Goal: Task Accomplishment & Management: Complete application form

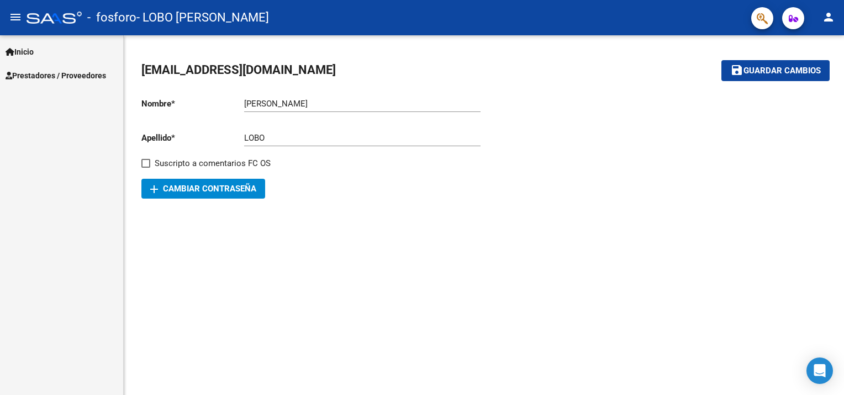
click at [38, 76] on span "Prestadores / Proveedores" at bounding box center [56, 76] width 101 height 12
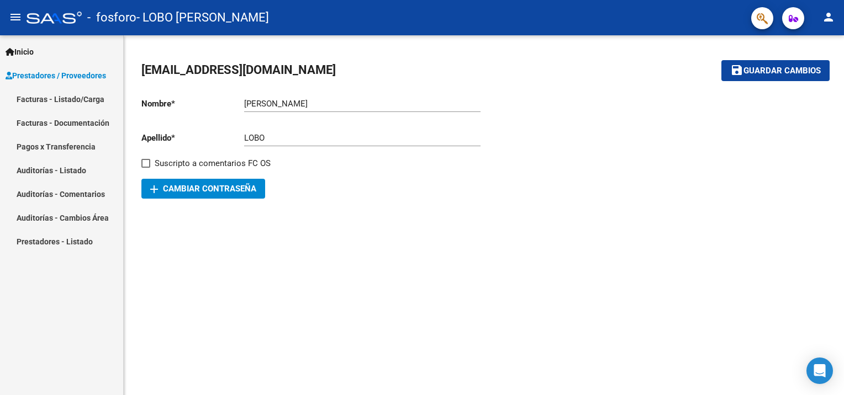
click at [38, 102] on link "Facturas - Listado/Carga" at bounding box center [61, 99] width 123 height 24
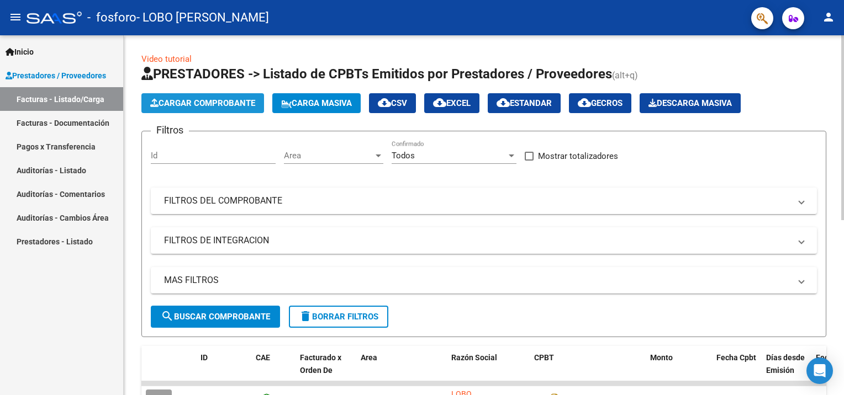
click at [199, 105] on span "Cargar Comprobante" at bounding box center [202, 103] width 105 height 10
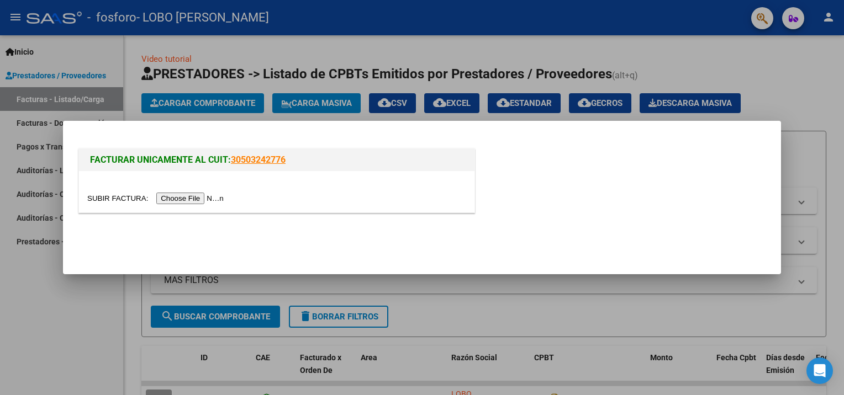
click at [181, 199] on input "file" at bounding box center [157, 199] width 140 height 12
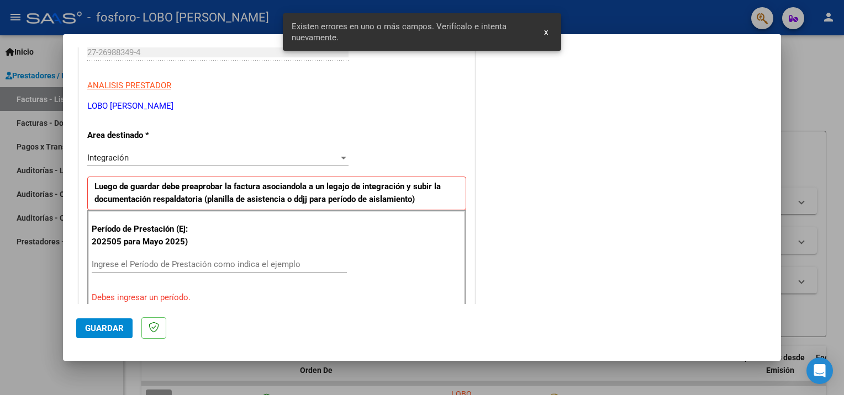
scroll to position [234, 0]
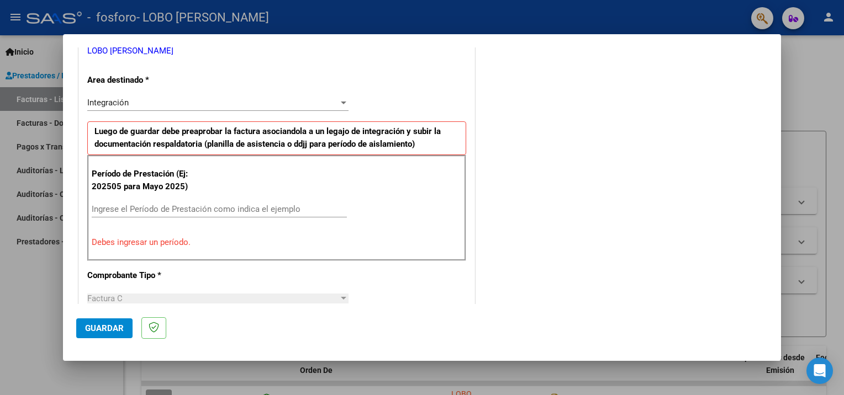
click at [97, 210] on input "Ingrese el Período de Prestación como indica el ejemplo" at bounding box center [219, 209] width 255 height 10
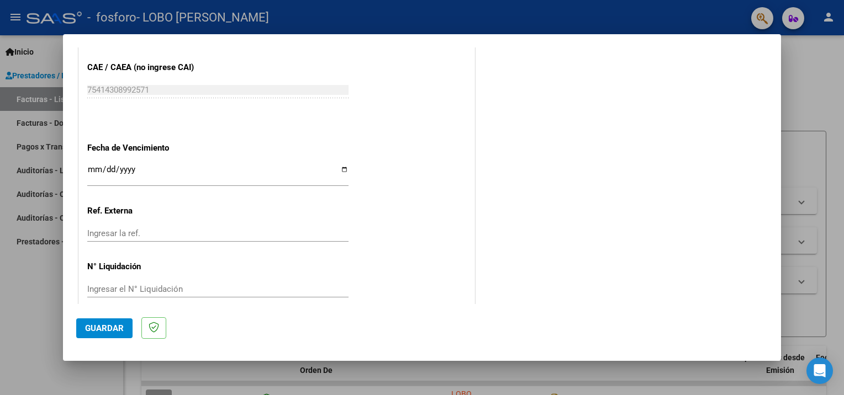
scroll to position [714, 0]
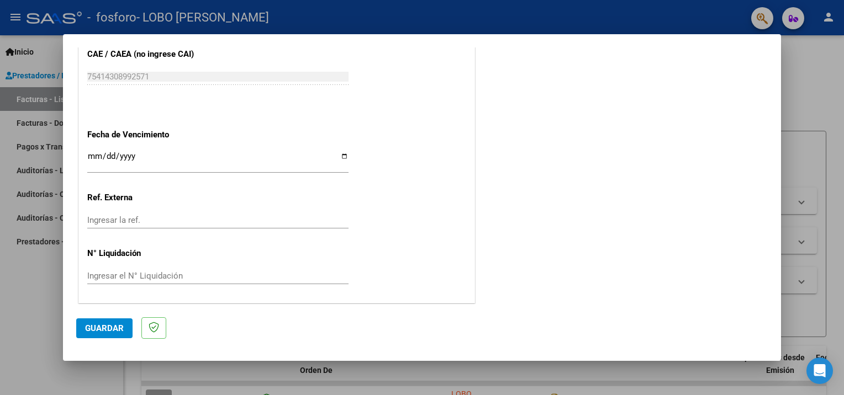
type input "202509"
click at [101, 327] on span "Guardar" at bounding box center [104, 329] width 39 height 10
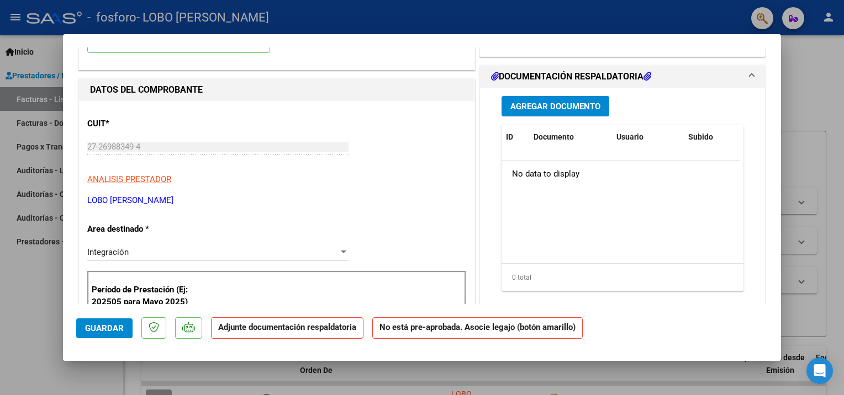
scroll to position [0, 0]
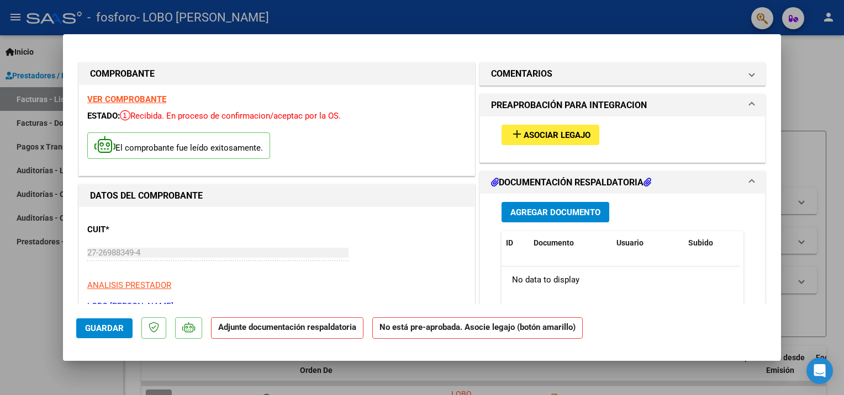
click at [549, 138] on span "Asociar Legajo" at bounding box center [557, 135] width 67 height 10
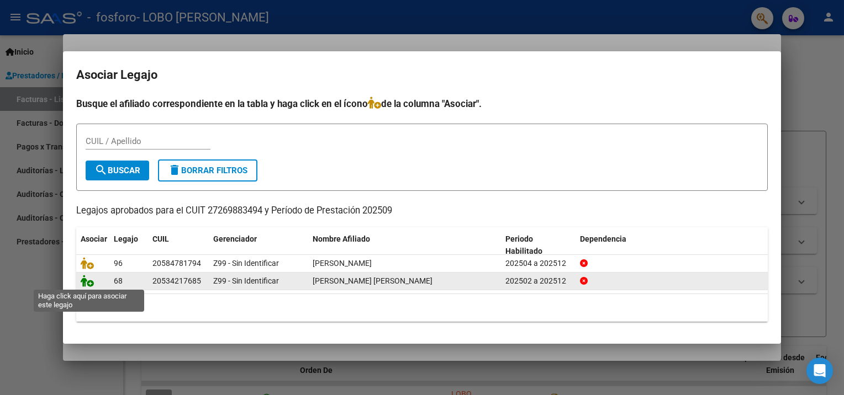
click at [89, 282] on icon at bounding box center [87, 281] width 13 height 12
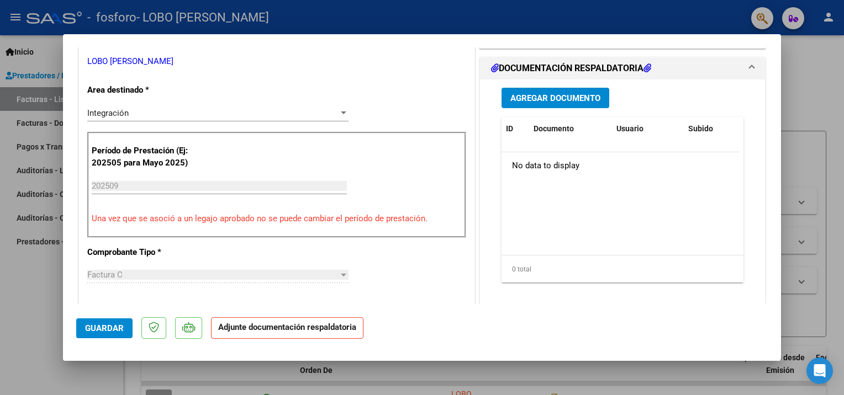
scroll to position [221, 0]
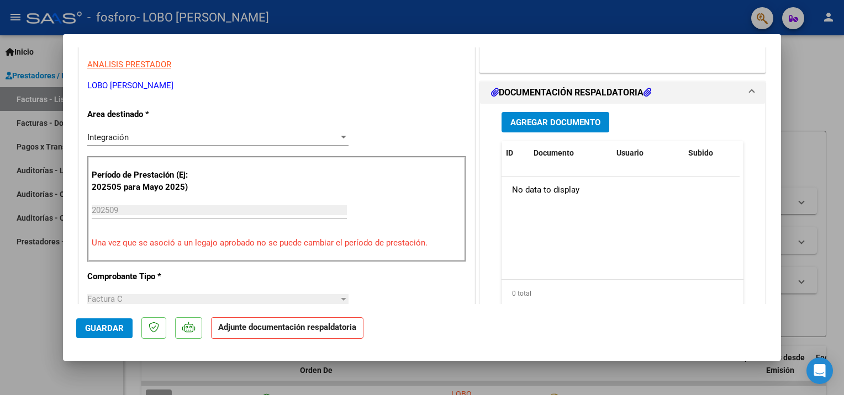
click at [528, 123] on span "Agregar Documento" at bounding box center [555, 123] width 90 height 10
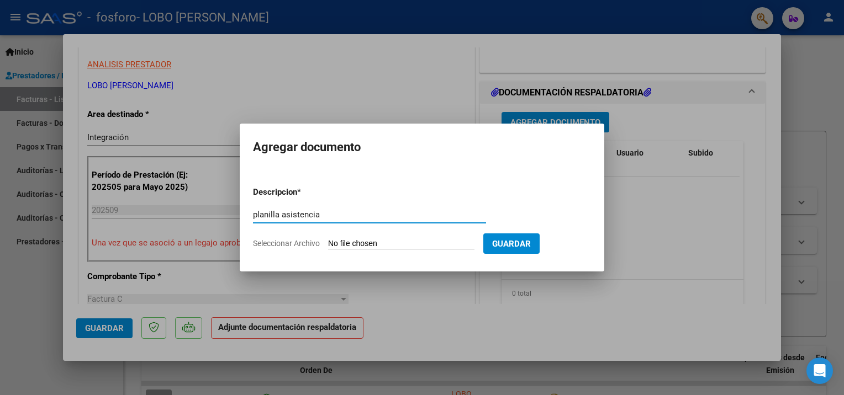
type input "planilla asistencia"
click at [334, 245] on input "Seleccionar Archivo" at bounding box center [401, 244] width 146 height 10
type input "C:\fakepath\asistenciaseptiembrelautaro.pdf"
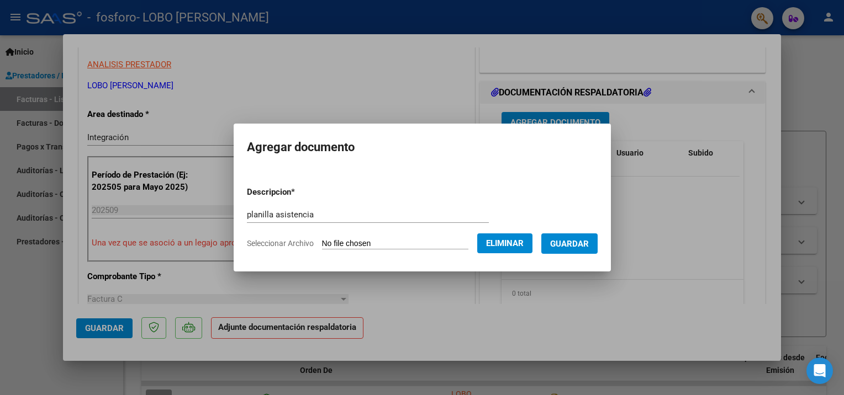
click at [571, 242] on span "Guardar" at bounding box center [569, 244] width 39 height 10
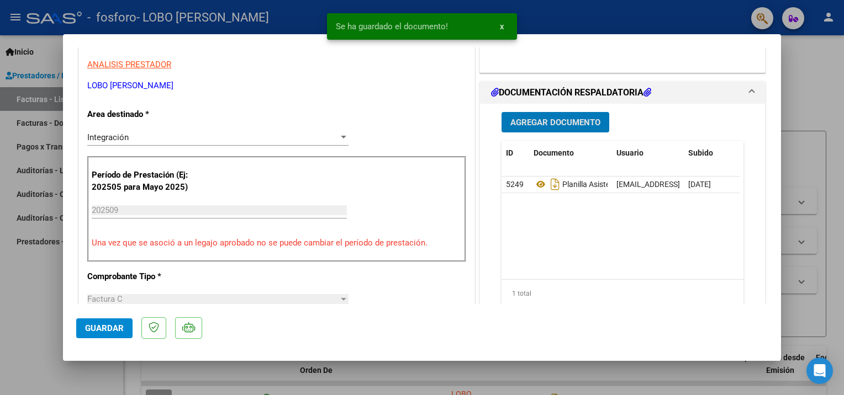
click at [552, 126] on span "Agregar Documento" at bounding box center [555, 123] width 90 height 10
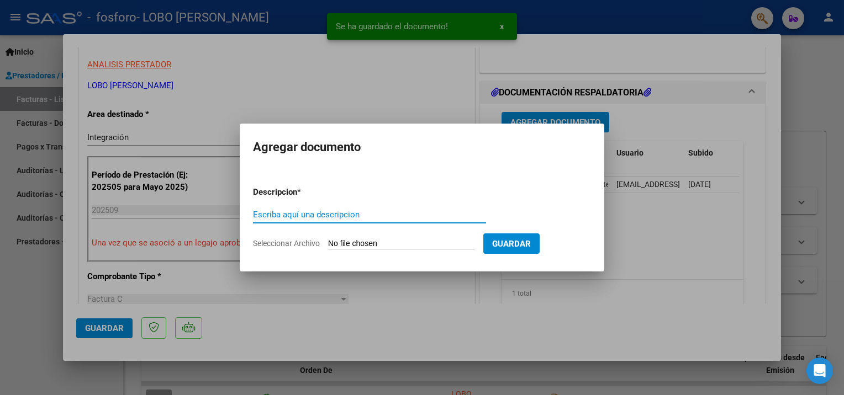
click at [292, 212] on input "Escriba aquí una descripcion" at bounding box center [369, 215] width 233 height 10
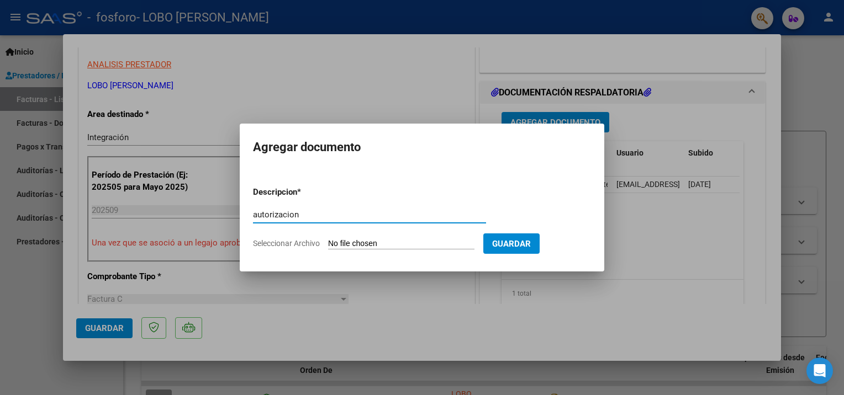
type input "autorizacion"
click at [345, 246] on input "Seleccionar Archivo" at bounding box center [401, 244] width 146 height 10
type input "C:\fakepath\AUTORIZACION - [PERSON_NAME] [PERSON_NAME] - DNI 53.421.768.pdf"
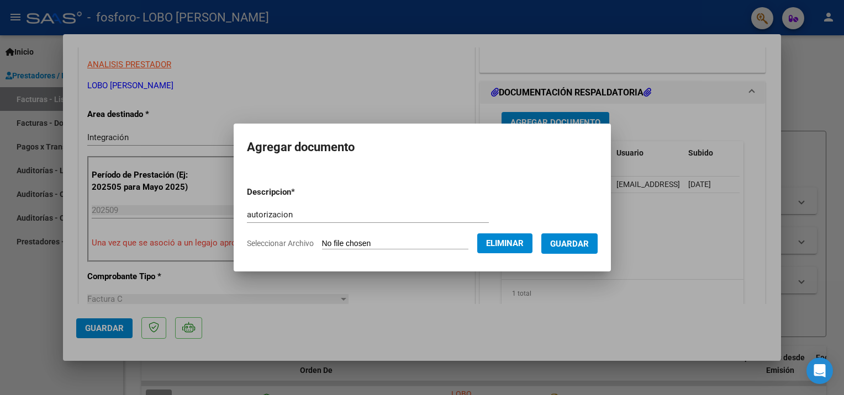
click at [574, 244] on span "Guardar" at bounding box center [569, 244] width 39 height 10
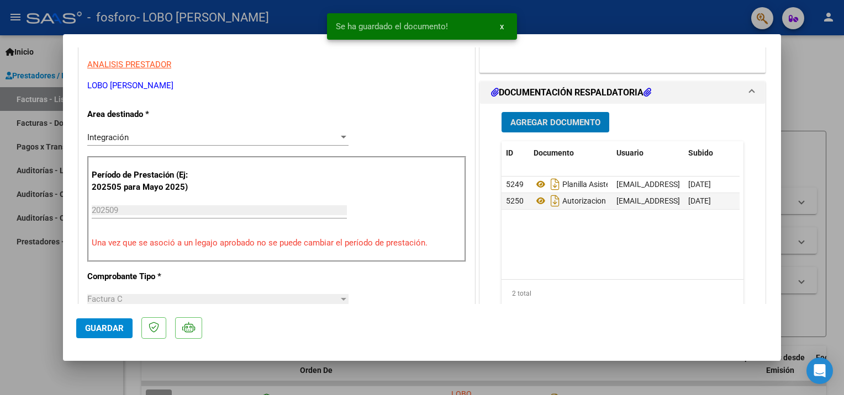
click at [548, 118] on span "Agregar Documento" at bounding box center [555, 123] width 90 height 10
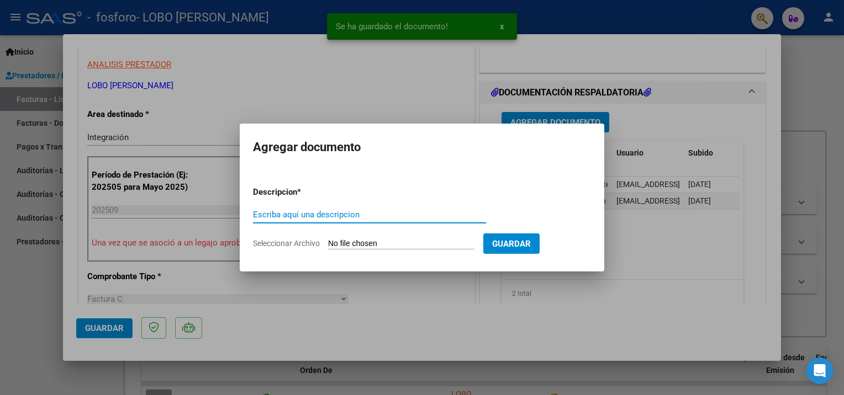
click at [295, 214] on input "Escriba aquí una descripcion" at bounding box center [369, 215] width 233 height 10
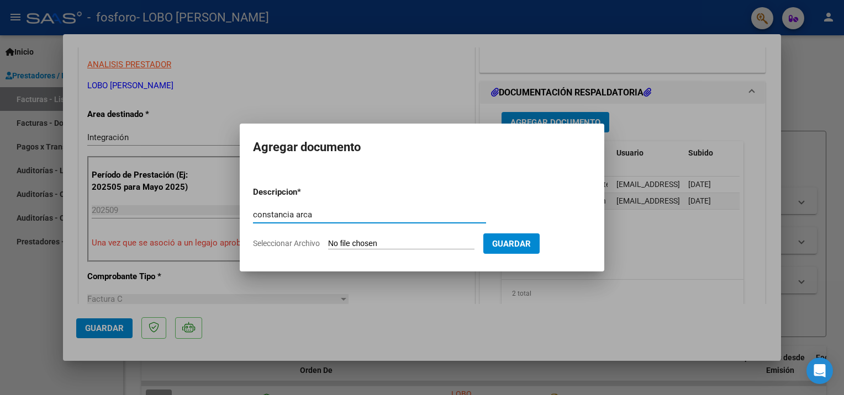
type input "constancia arca"
click at [343, 245] on input "Seleccionar Archivo" at bounding box center [401, 244] width 146 height 10
type input "C:\fakepath\CONSTANCIA ARCA.pdf"
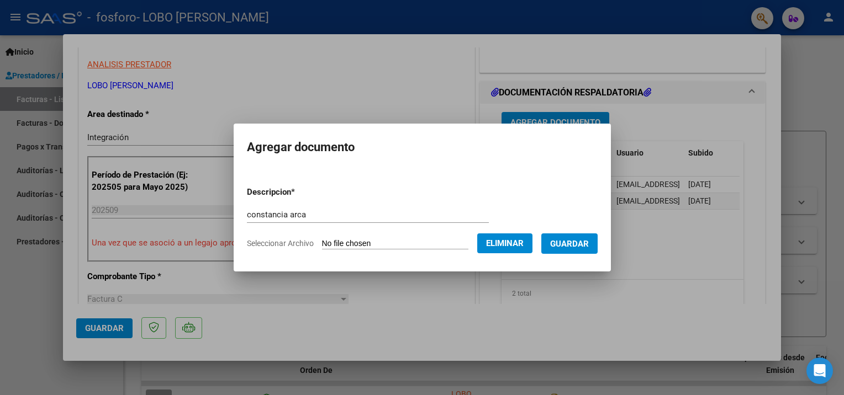
click at [570, 242] on span "Guardar" at bounding box center [569, 244] width 39 height 10
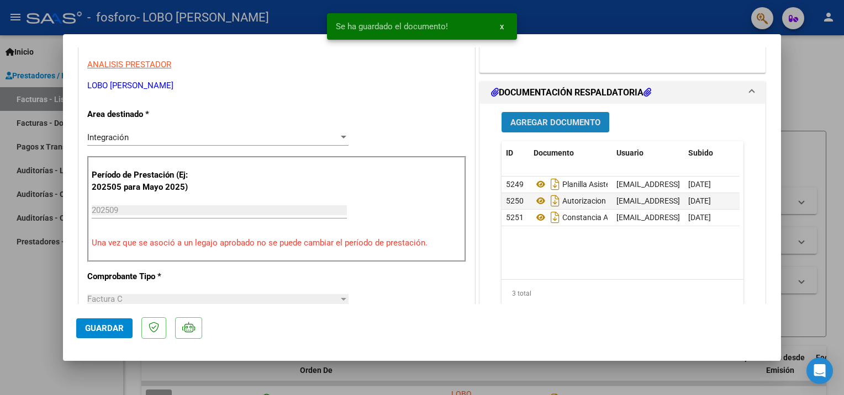
click at [554, 125] on span "Agregar Documento" at bounding box center [555, 123] width 90 height 10
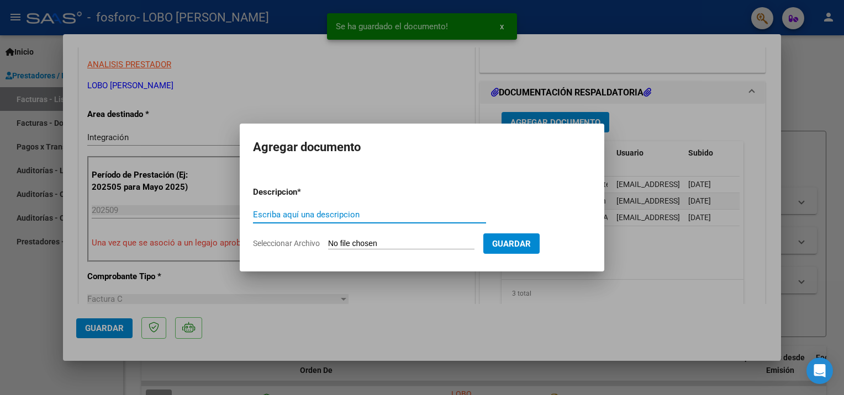
click at [294, 214] on input "Escriba aquí una descripcion" at bounding box center [369, 215] width 233 height 10
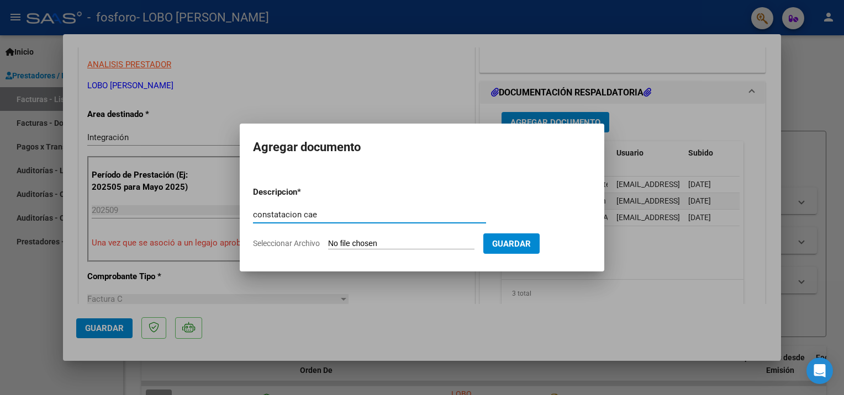
type input "constatacion cae"
click at [348, 244] on input "Seleccionar Archivo" at bounding box center [401, 244] width 146 height 10
type input "C:\fakepath\CONSTATACION CAE.pdf"
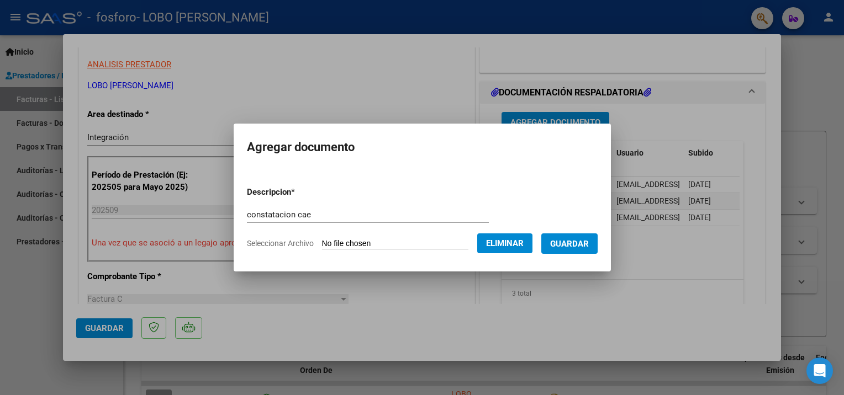
click at [563, 240] on span "Guardar" at bounding box center [569, 244] width 39 height 10
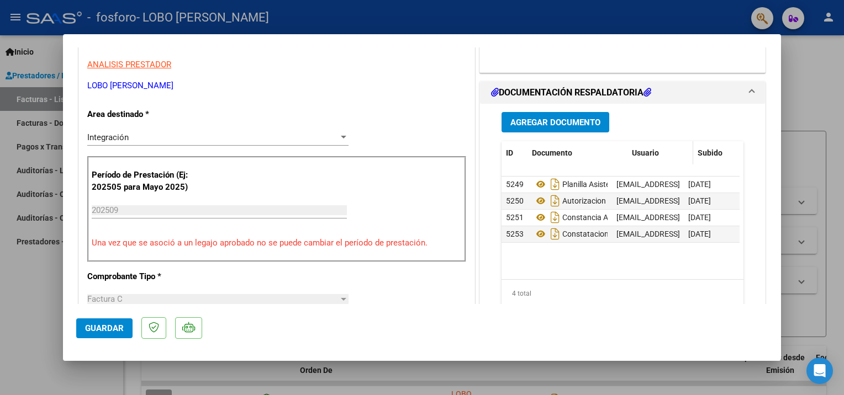
drag, startPoint x: 604, startPoint y: 145, endPoint x: 632, endPoint y: 146, distance: 27.6
click at [632, 146] on div "ID Documento Usuario Subido Acción" at bounding box center [647, 153] width 293 height 24
click at [101, 324] on span "Guardar" at bounding box center [104, 329] width 39 height 10
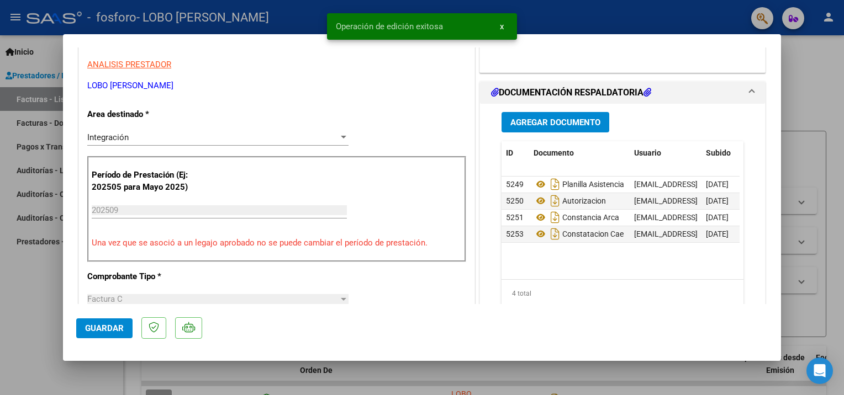
click at [806, 63] on div at bounding box center [422, 197] width 844 height 395
type input "$ 0,00"
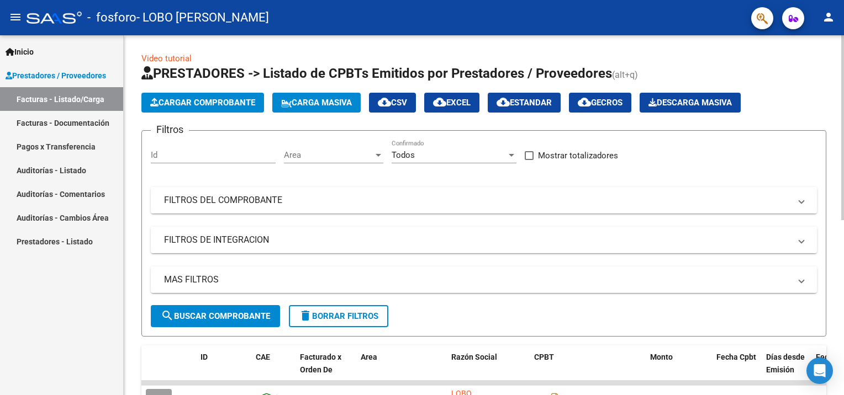
scroll to position [0, 0]
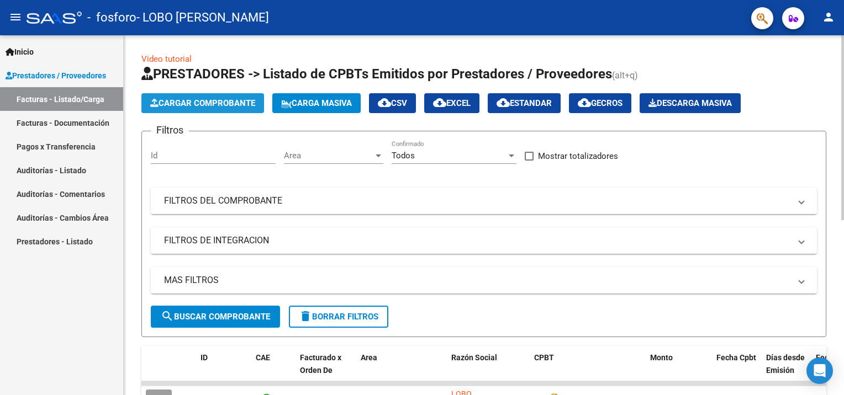
click at [202, 103] on span "Cargar Comprobante" at bounding box center [202, 103] width 105 height 10
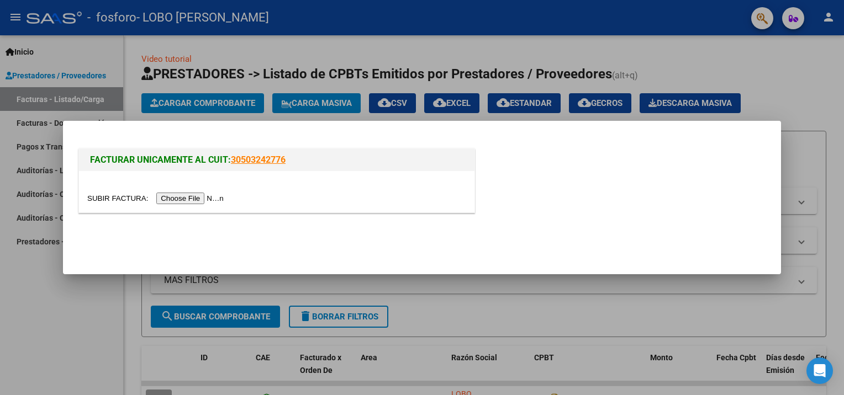
click at [174, 200] on input "file" at bounding box center [157, 199] width 140 height 12
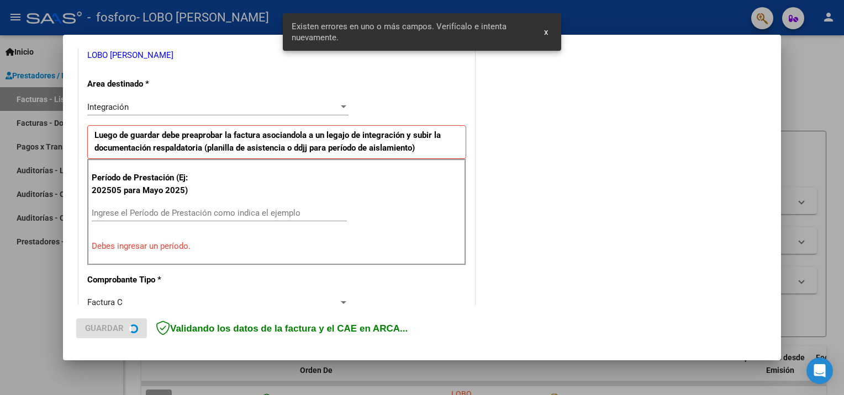
scroll to position [234, 0]
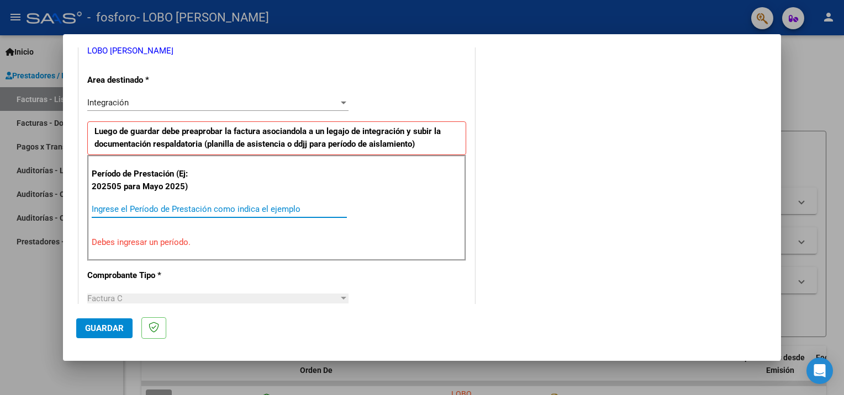
click at [119, 207] on input "Ingrese el Período de Prestación como indica el ejemplo" at bounding box center [219, 209] width 255 height 10
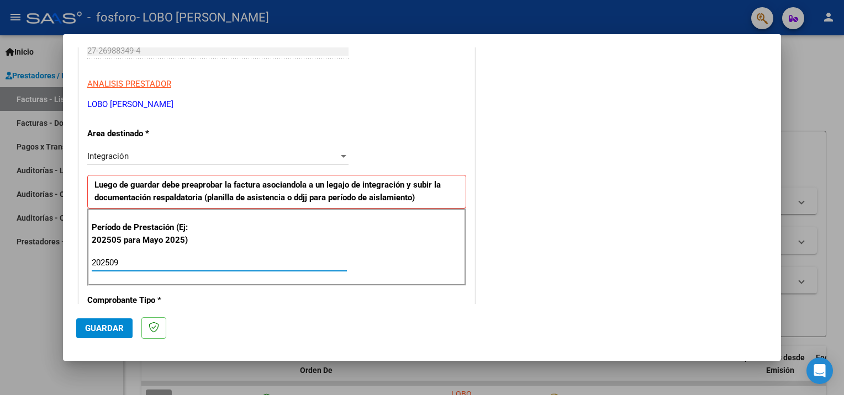
scroll to position [161, 0]
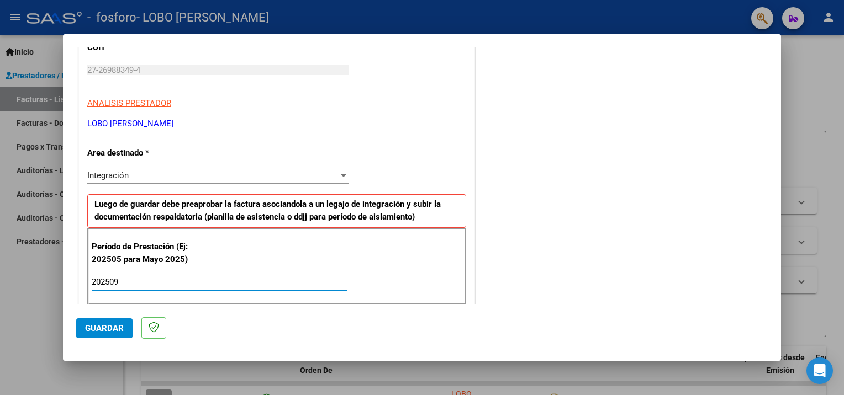
type input "202509"
click at [97, 326] on span "Guardar" at bounding box center [104, 329] width 39 height 10
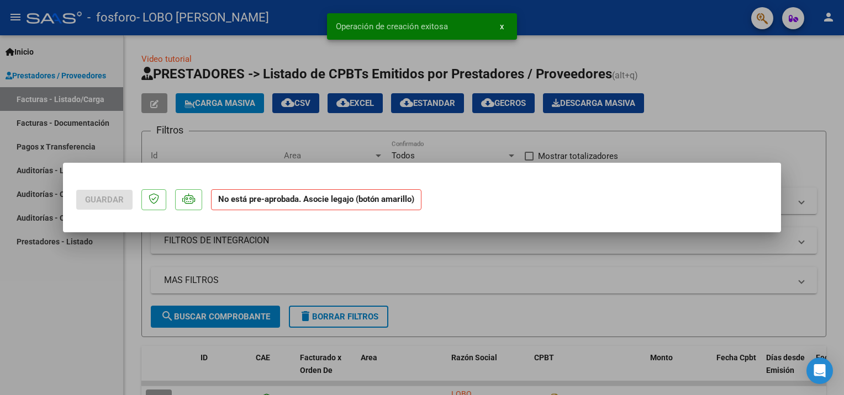
scroll to position [0, 0]
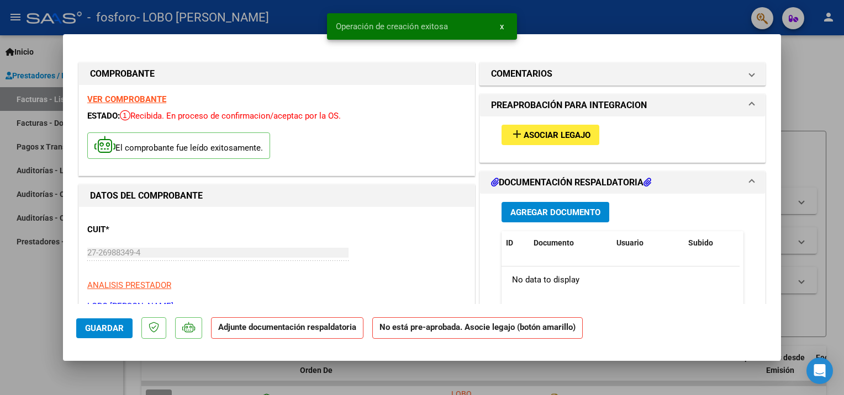
click at [539, 133] on span "Asociar Legajo" at bounding box center [557, 135] width 67 height 10
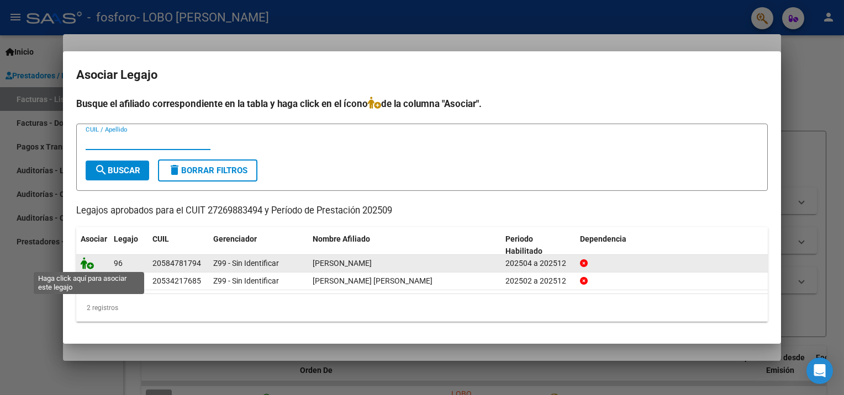
click at [88, 265] on icon at bounding box center [87, 263] width 13 height 12
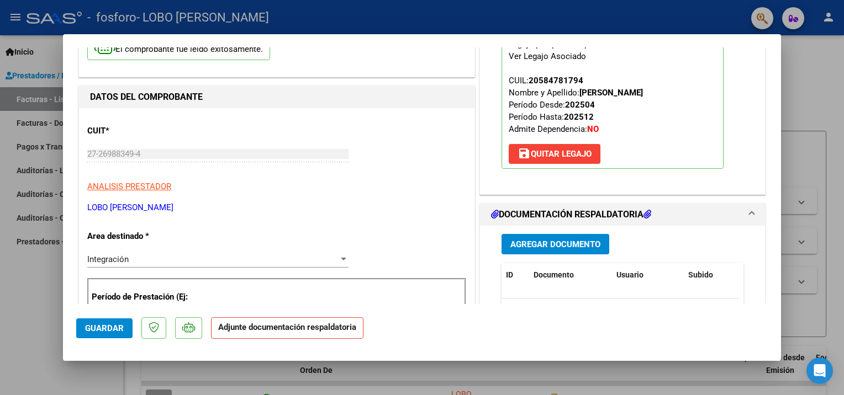
scroll to position [166, 0]
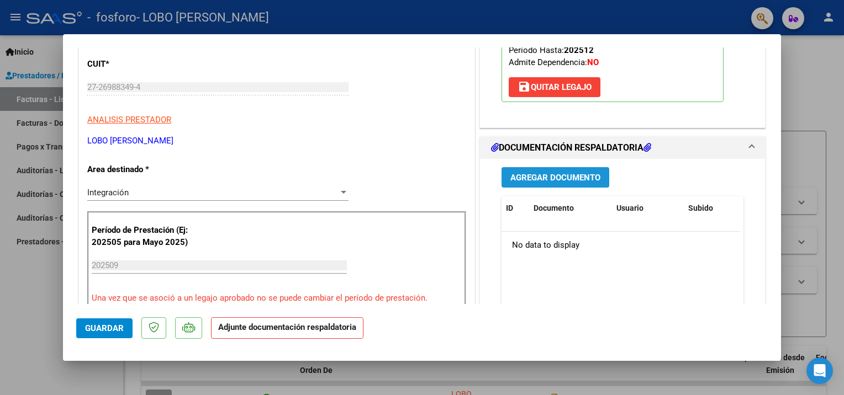
click at [552, 182] on button "Agregar Documento" at bounding box center [555, 177] width 108 height 20
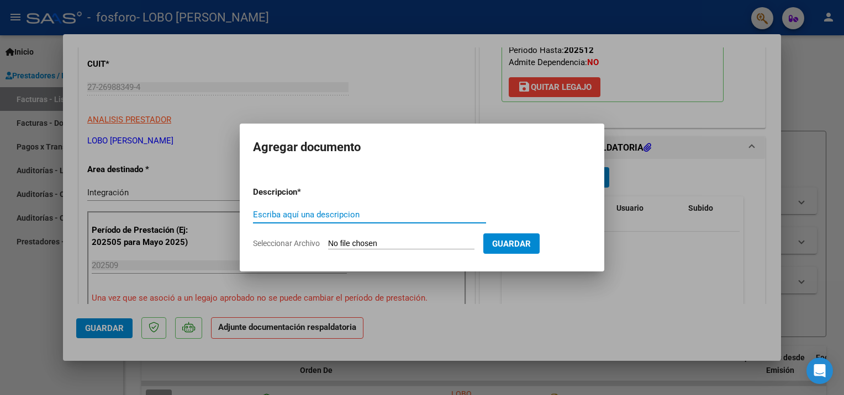
click at [296, 214] on input "Escriba aquí una descripcion" at bounding box center [369, 215] width 233 height 10
type input "planilla asistencia"
click at [342, 244] on input "Seleccionar Archivo" at bounding box center [401, 244] width 146 height 10
type input "C:\fakepath\asistenciaseptiembreianmamani.pdf"
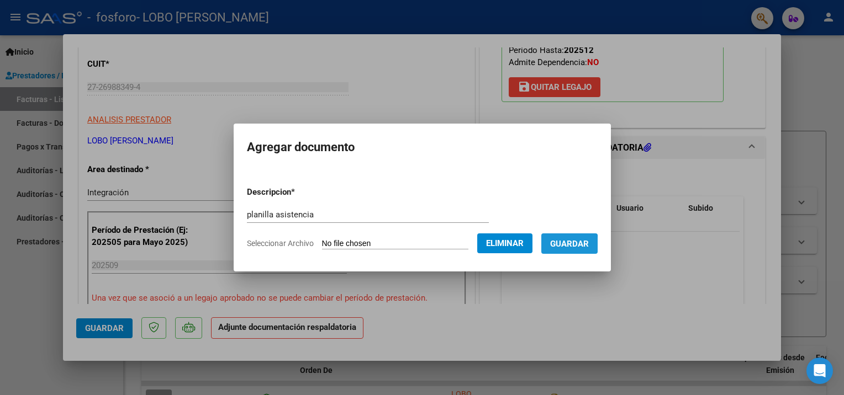
click at [554, 245] on span "Guardar" at bounding box center [569, 244] width 39 height 10
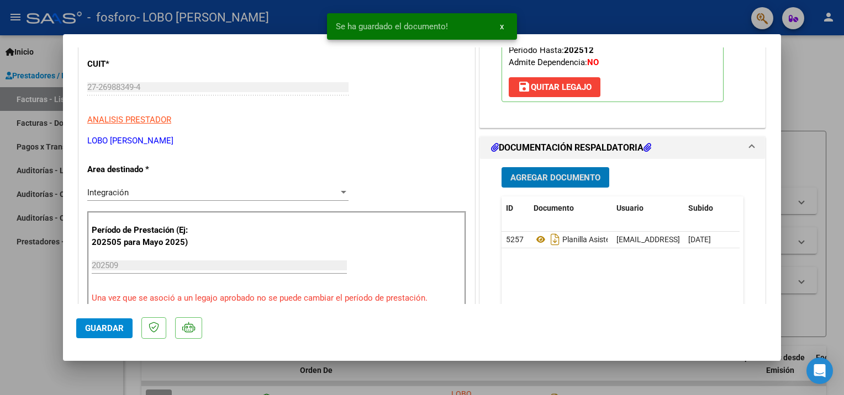
click at [530, 170] on button "Agregar Documento" at bounding box center [555, 177] width 108 height 20
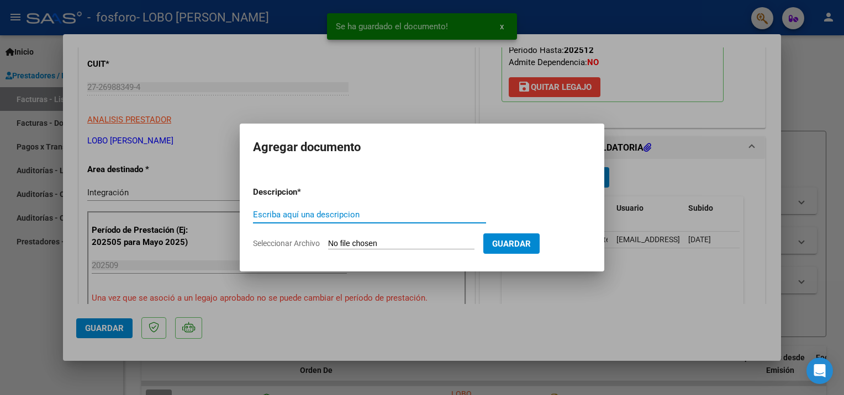
click at [308, 212] on input "Escriba aquí una descripcion" at bounding box center [369, 215] width 233 height 10
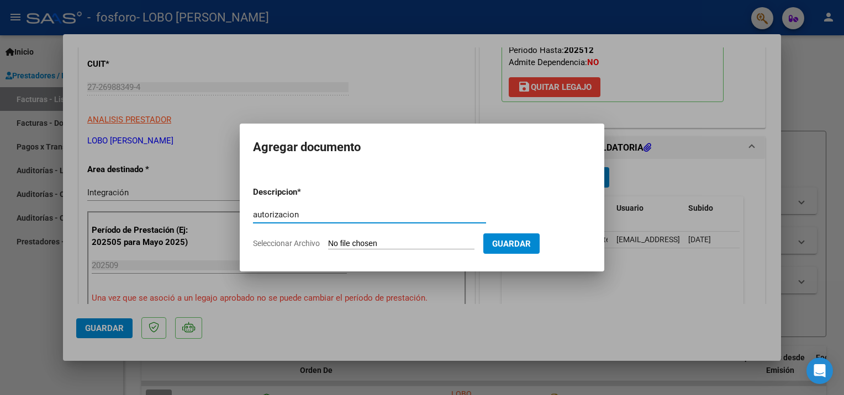
type input "autorizacion"
click at [340, 242] on input "Seleccionar Archivo" at bounding box center [401, 244] width 146 height 10
type input "C:\fakepath\AUTORIZACION - [PERSON_NAME] - DNI 58.478.179.pdf"
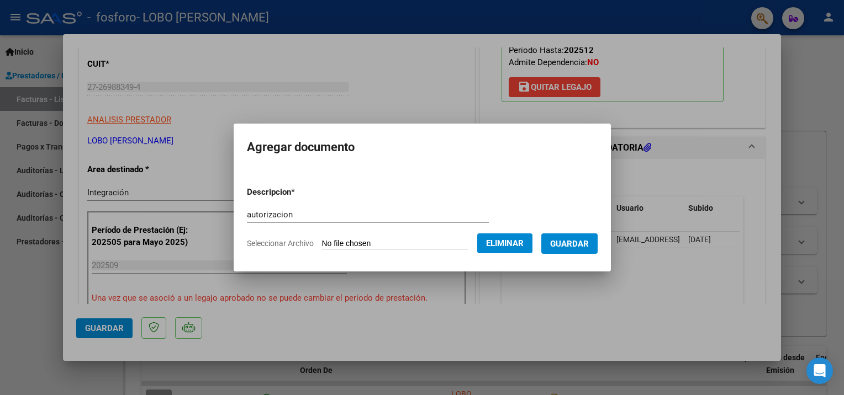
click at [573, 239] on span "Guardar" at bounding box center [569, 244] width 39 height 10
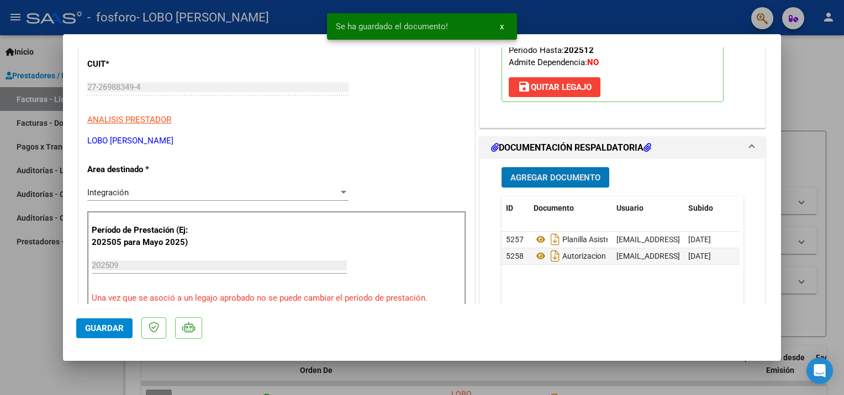
click at [523, 178] on span "Agregar Documento" at bounding box center [555, 178] width 90 height 10
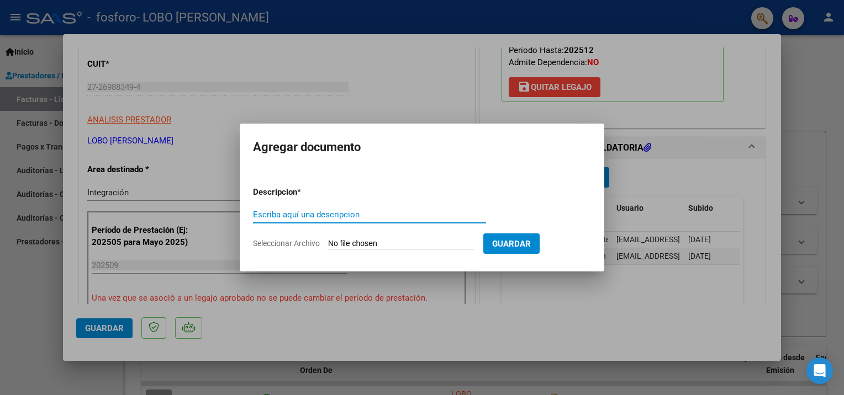
click at [265, 214] on input "Escriba aquí una descripcion" at bounding box center [369, 215] width 233 height 10
type input "constancia arca"
click at [341, 246] on input "Seleccionar Archivo" at bounding box center [401, 244] width 146 height 10
type input "C:\fakepath\CONSTANCIA ARCA.pdf"
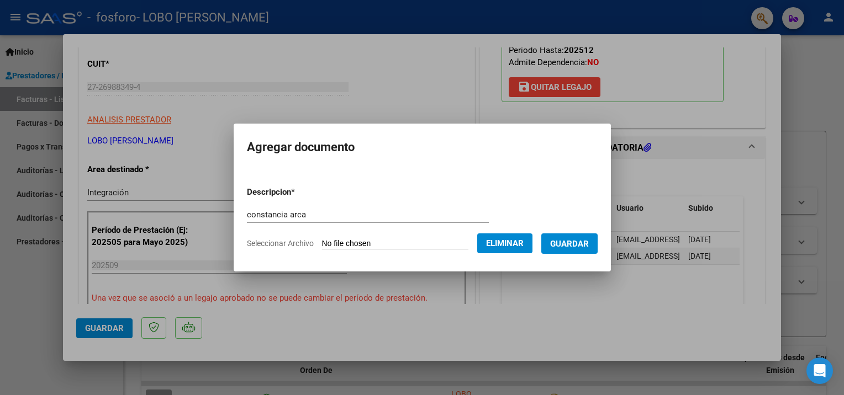
click at [567, 241] on span "Guardar" at bounding box center [569, 244] width 39 height 10
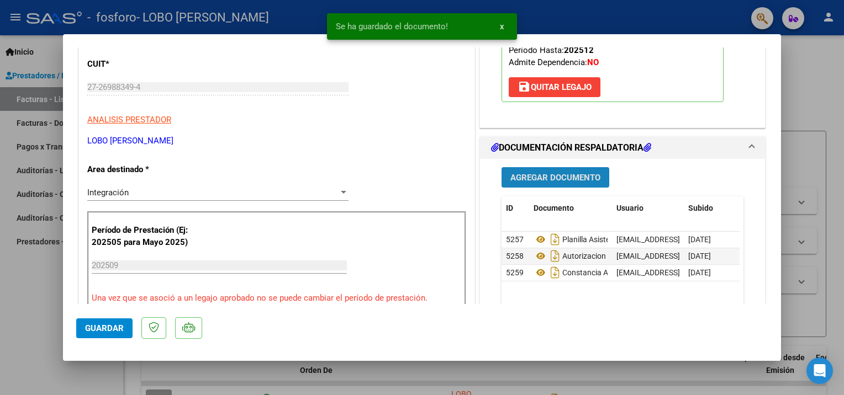
click at [552, 177] on span "Agregar Documento" at bounding box center [555, 178] width 90 height 10
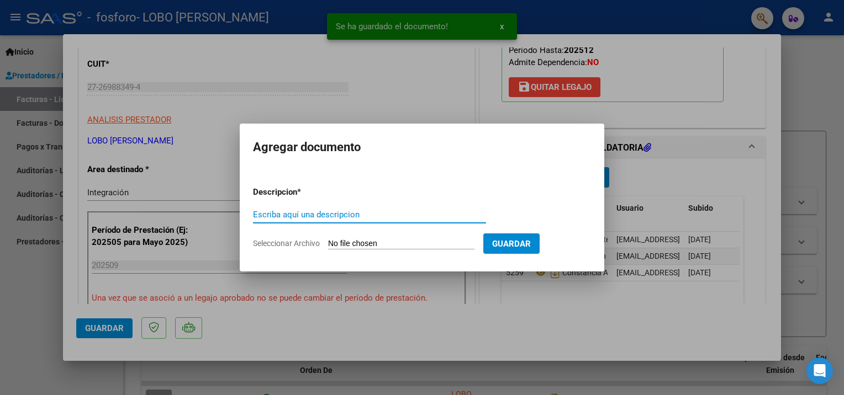
click at [305, 215] on input "Escriba aquí una descripcion" at bounding box center [369, 215] width 233 height 10
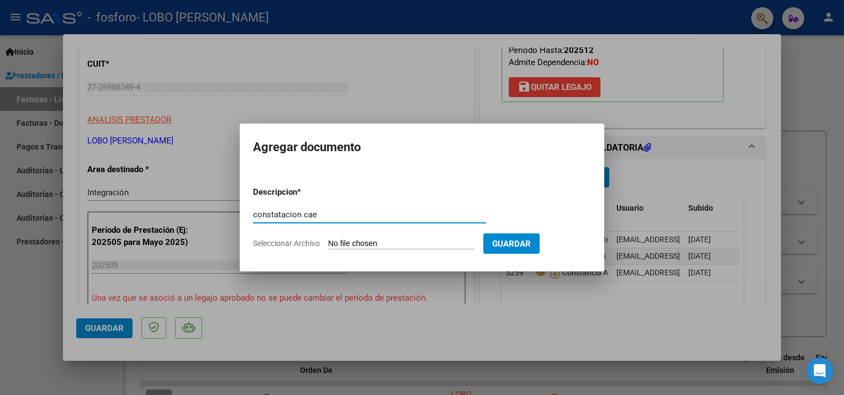
type input "constatacion cae"
click at [338, 245] on input "Seleccionar Archivo" at bounding box center [401, 244] width 146 height 10
type input "C:\fakepath\CONSTATACION CAE.pdf"
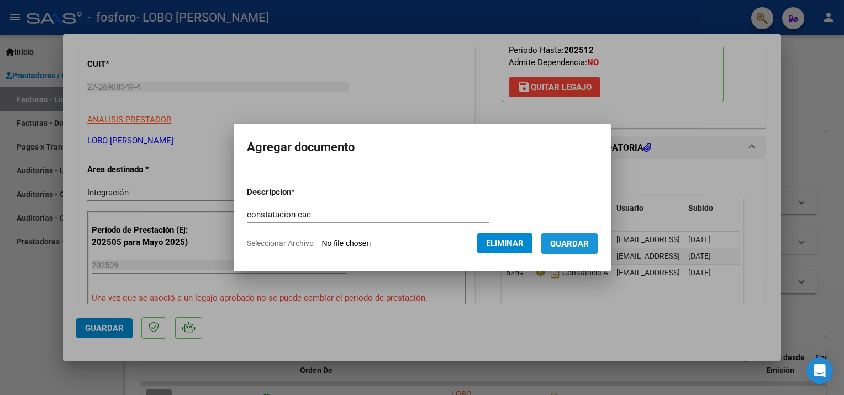
click at [572, 244] on span "Guardar" at bounding box center [569, 244] width 39 height 10
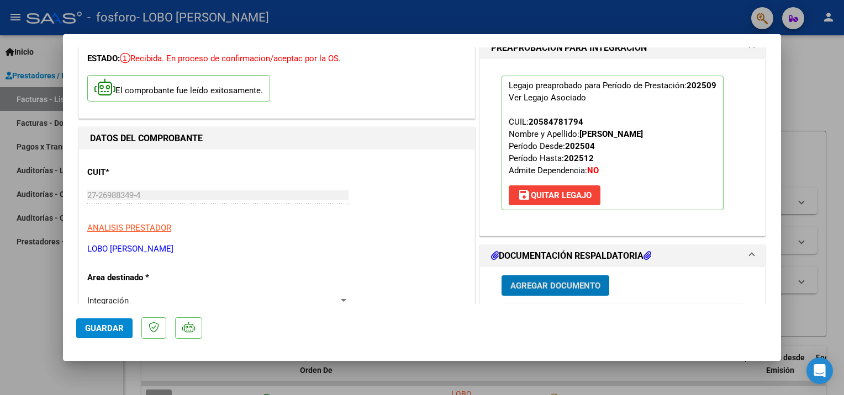
scroll to position [0, 0]
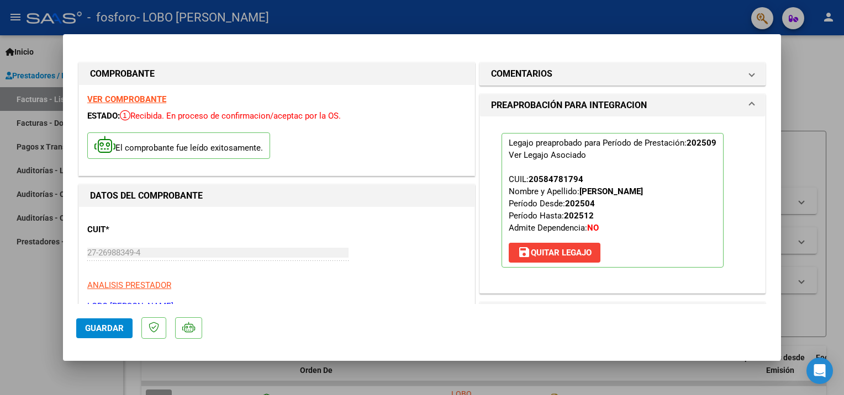
click at [93, 330] on span "Guardar" at bounding box center [104, 329] width 39 height 10
click at [821, 67] on div at bounding box center [422, 197] width 844 height 395
type input "$ 0,00"
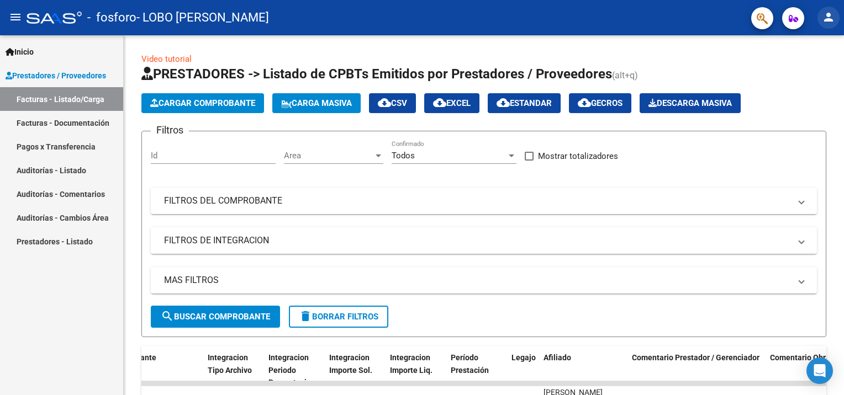
click at [828, 20] on mat-icon "person" at bounding box center [828, 16] width 13 height 13
click at [812, 46] on button "person Mi Perfil" at bounding box center [805, 46] width 67 height 27
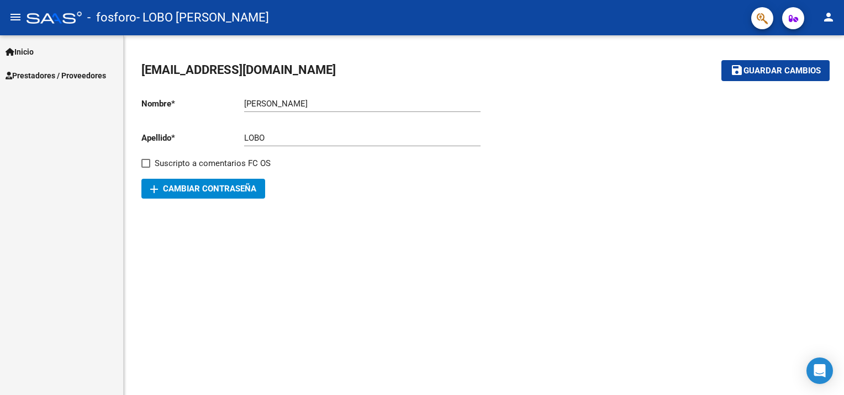
click at [40, 54] on link "Inicio" at bounding box center [61, 52] width 123 height 24
click at [51, 128] on span "Prestadores / Proveedores" at bounding box center [56, 123] width 101 height 12
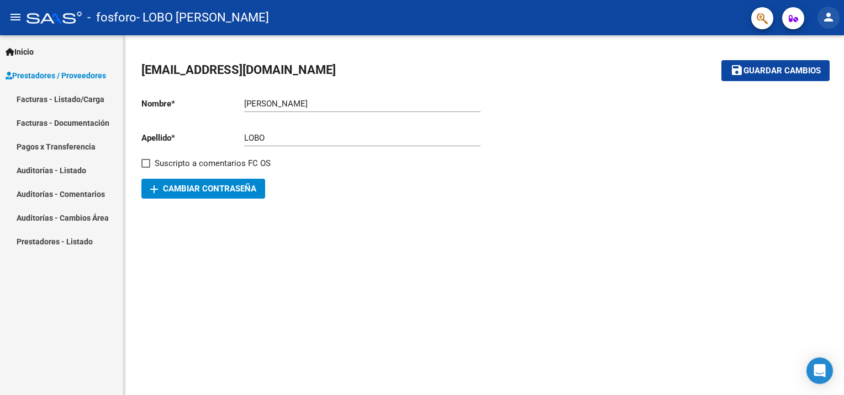
click at [834, 19] on mat-icon "person" at bounding box center [828, 16] width 13 height 13
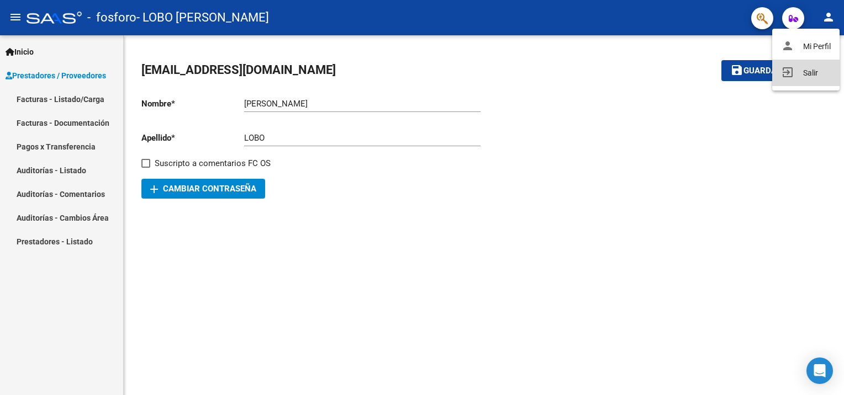
click at [812, 71] on button "exit_to_app Salir" at bounding box center [805, 73] width 67 height 27
